Goal: Transaction & Acquisition: Purchase product/service

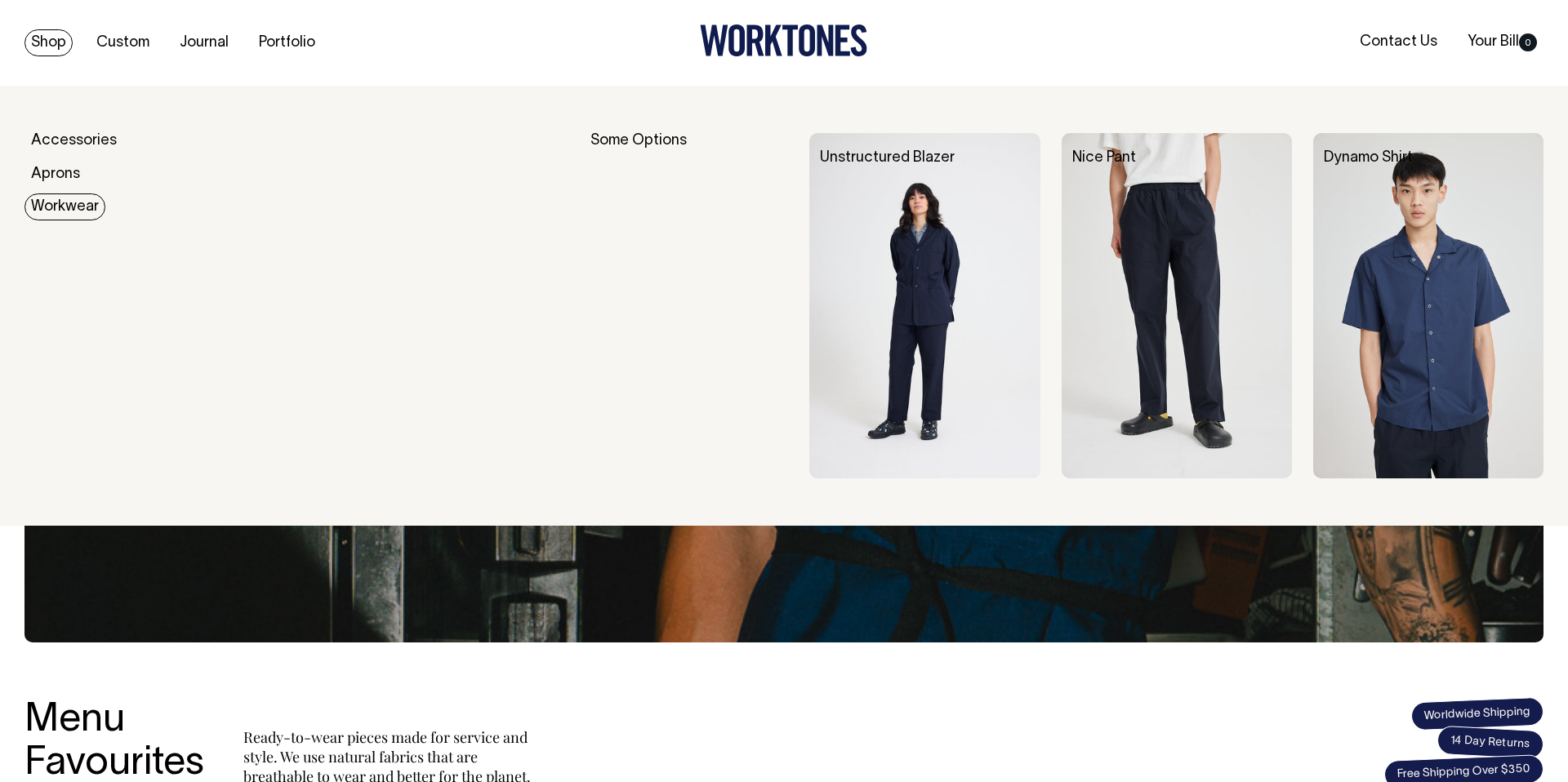
click at [63, 201] on link "Workwear" at bounding box center [65, 207] width 81 height 27
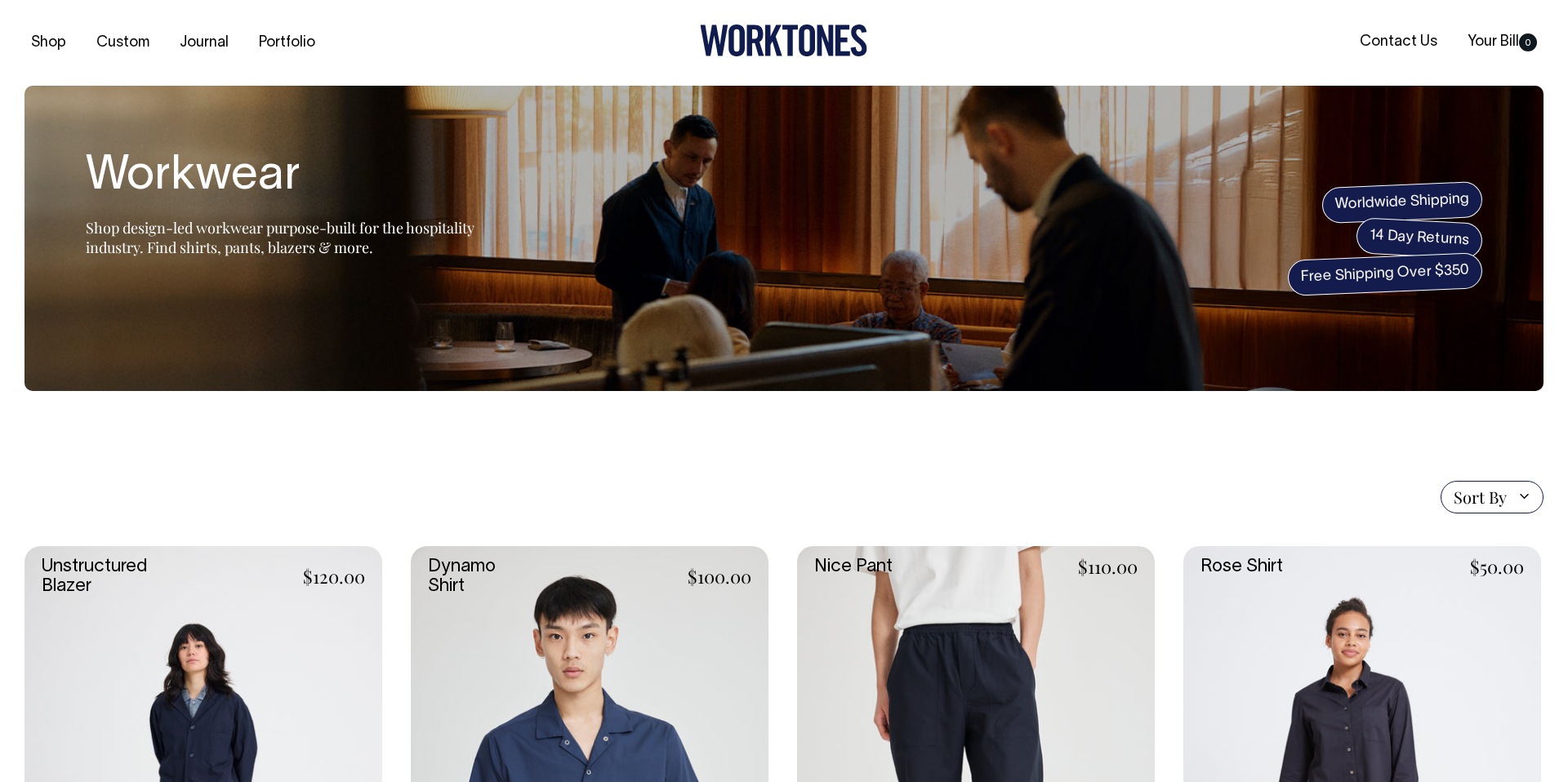
scroll to position [4, 0]
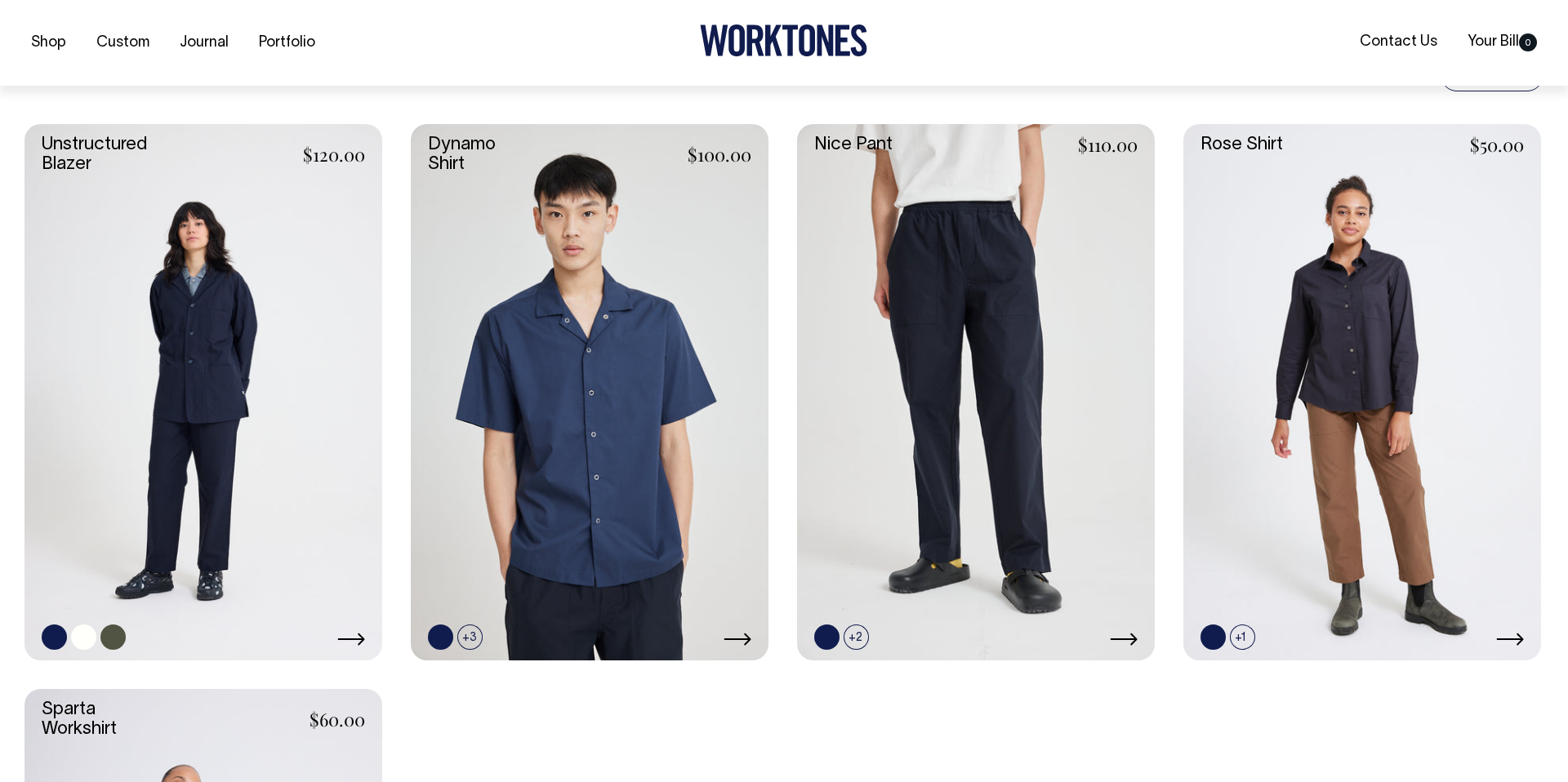
click at [244, 309] on link at bounding box center [204, 393] width 358 height 537
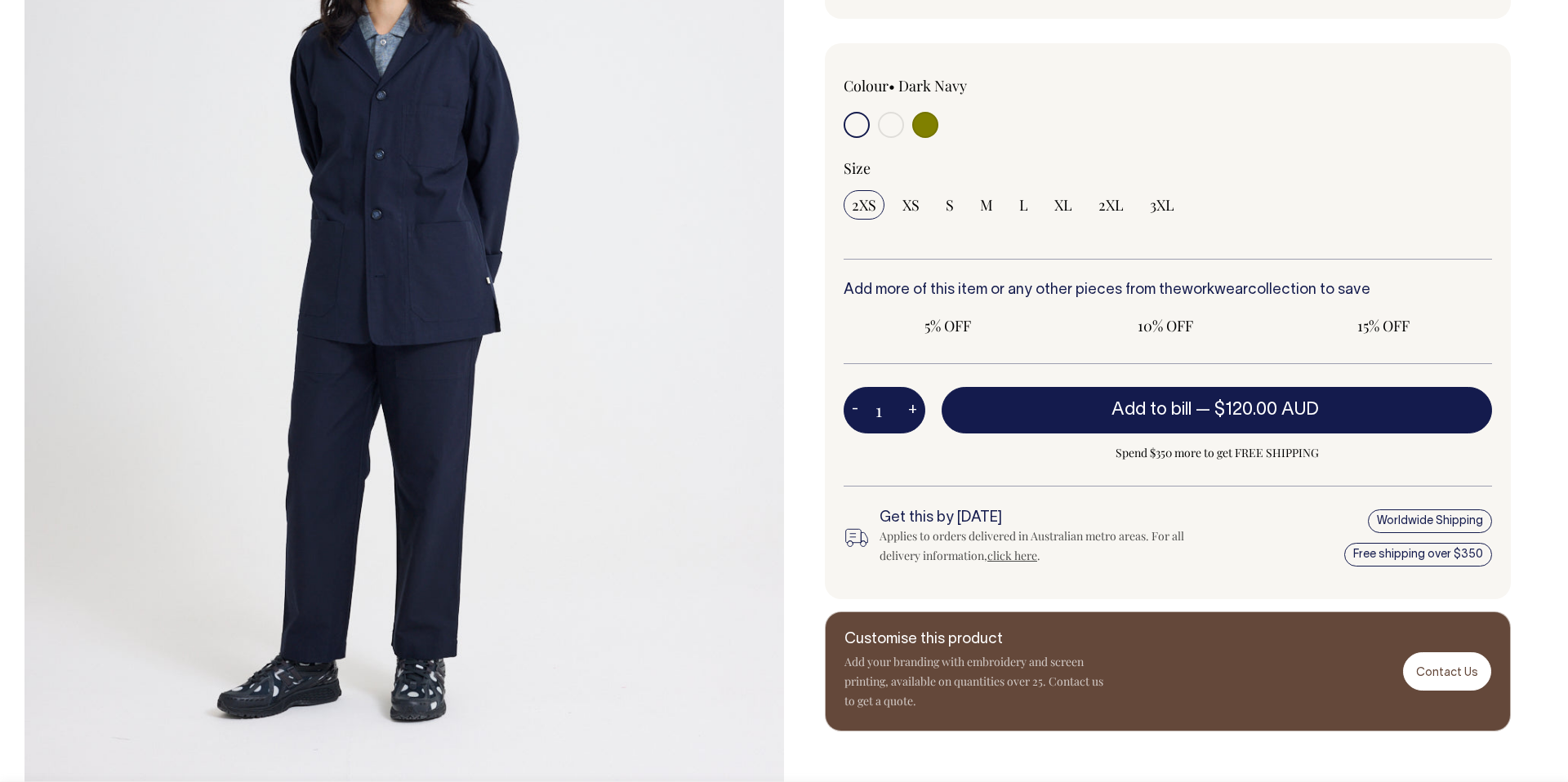
scroll to position [384, 0]
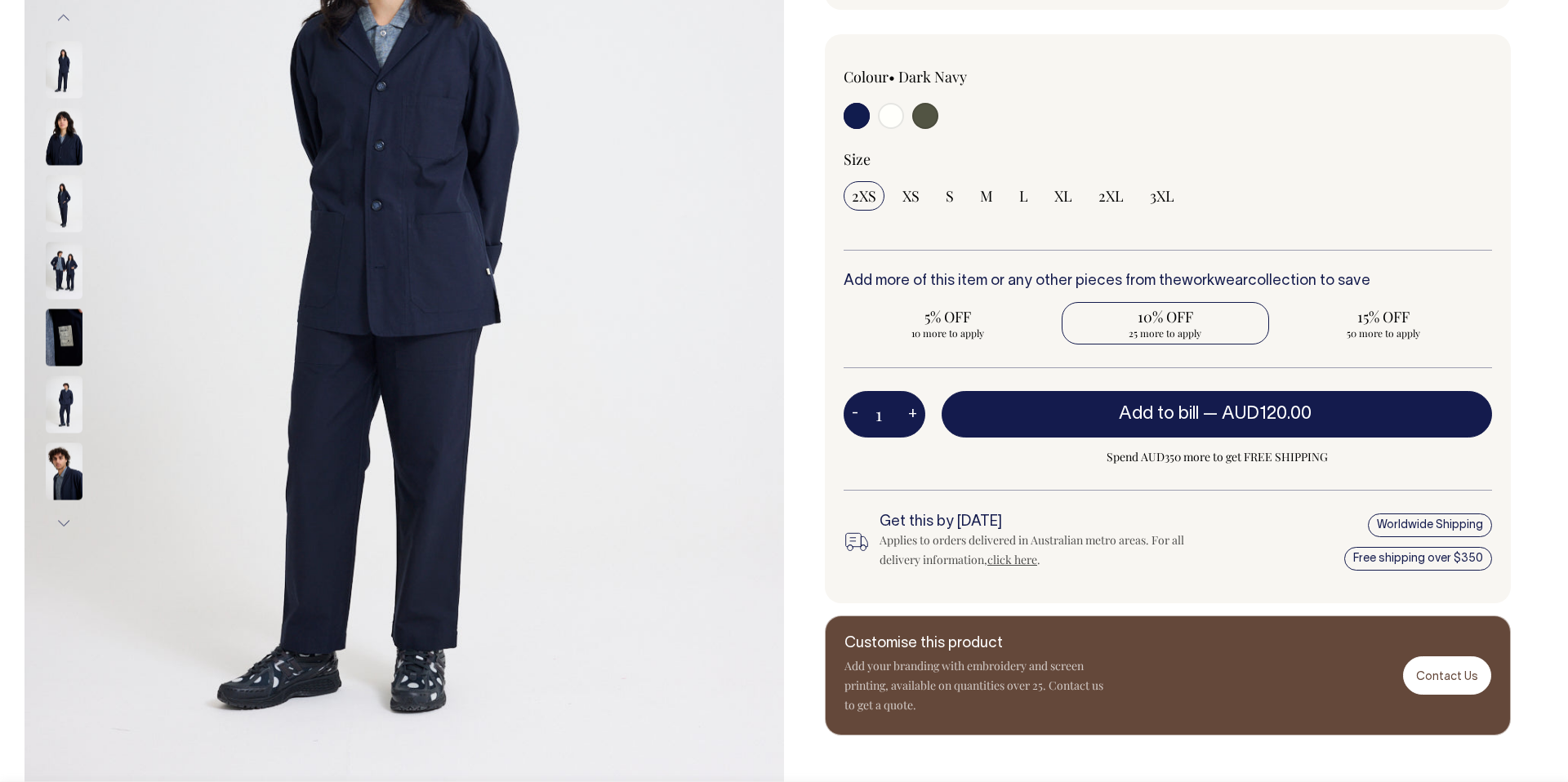
click at [1167, 331] on span "25 more to apply" at bounding box center [1165, 332] width 192 height 13
click at [1167, 331] on input "10% OFF 25 more to apply" at bounding box center [1166, 324] width 208 height 43
radio input "true"
type input "25"
radio input "true"
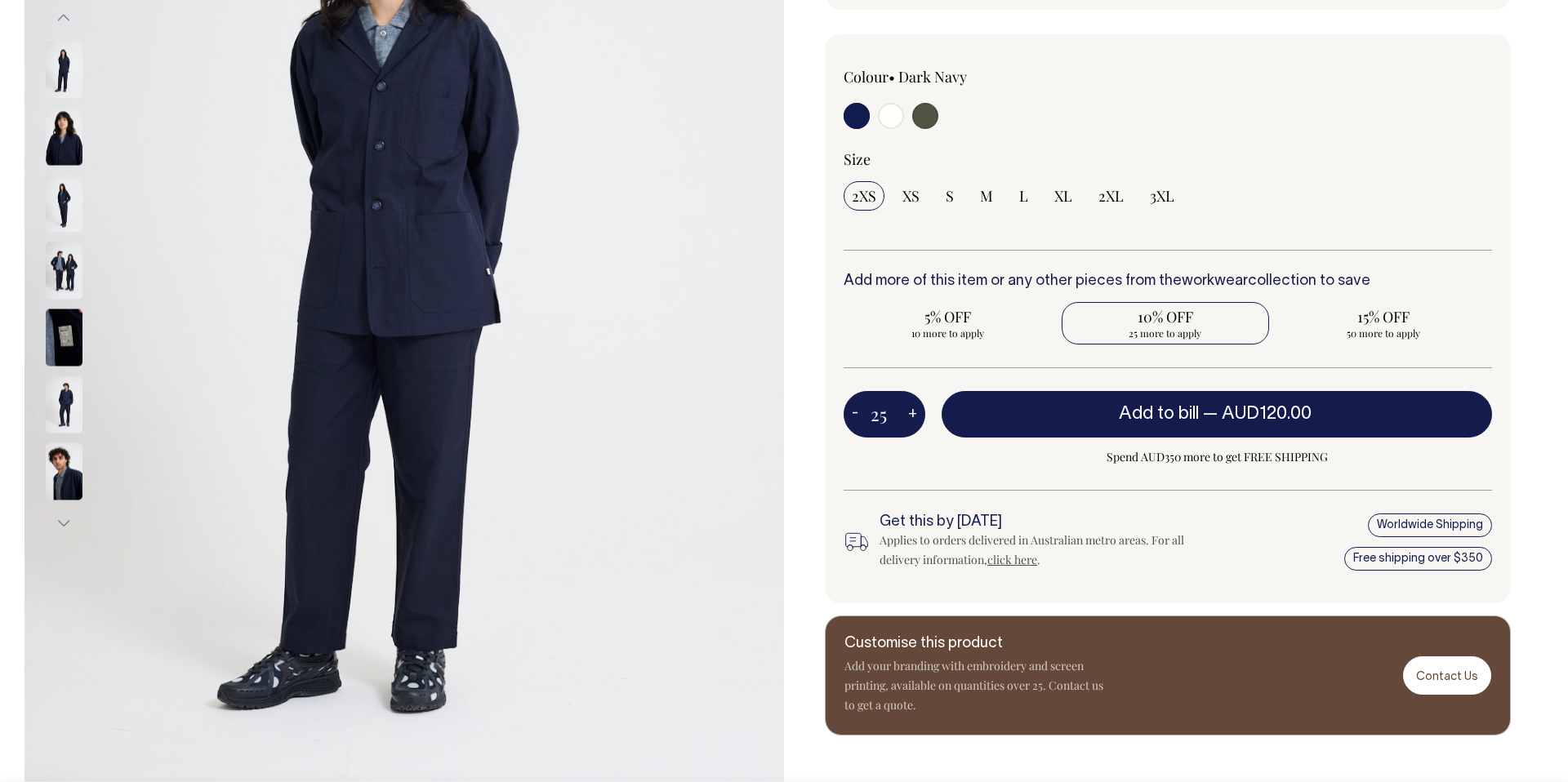
select select
type input "25"
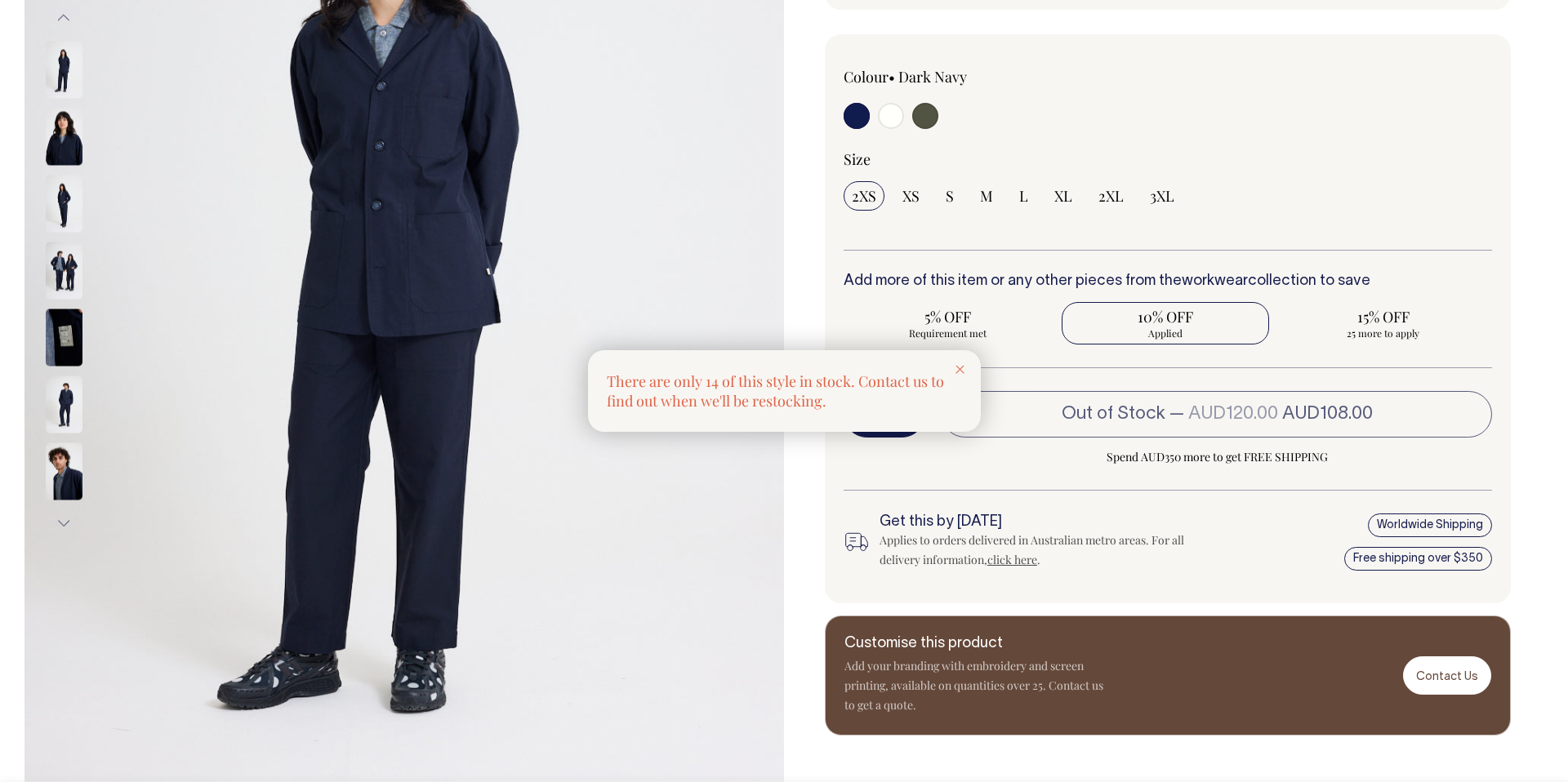
click at [960, 366] on icon at bounding box center [960, 370] width 9 height 9
